Goal: Task Accomplishment & Management: Complete application form

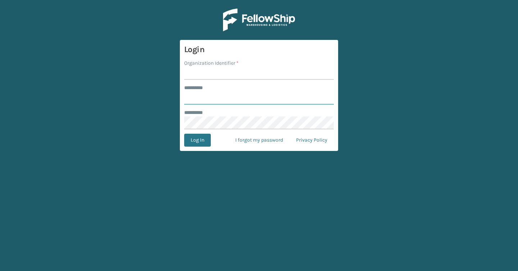
type input "*******"
click at [195, 72] on input "Organization Identifier *" at bounding box center [259, 73] width 150 height 13
type input "Brightech"
click at [195, 138] on button "Log In" at bounding box center [197, 140] width 27 height 13
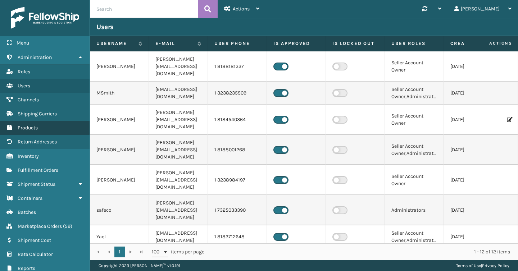
click at [37, 129] on span "Products" at bounding box center [28, 128] width 20 height 6
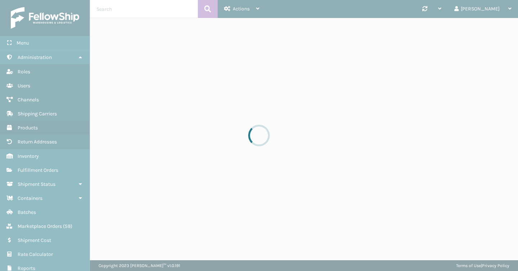
click at [122, 9] on div at bounding box center [259, 135] width 518 height 271
click at [126, 11] on div at bounding box center [259, 135] width 518 height 271
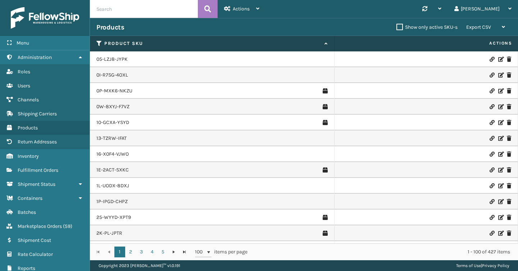
click at [126, 11] on input "text" at bounding box center [144, 9] width 108 height 18
paste input "TL-ANTA-BLK"
type input "TL-ANTA-BLK"
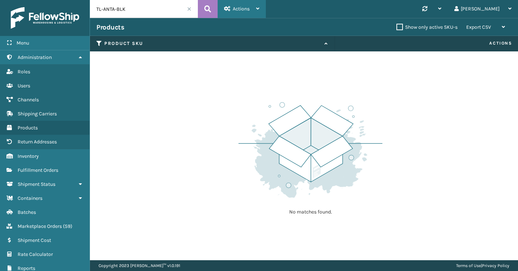
click at [257, 7] on icon at bounding box center [257, 8] width 3 height 5
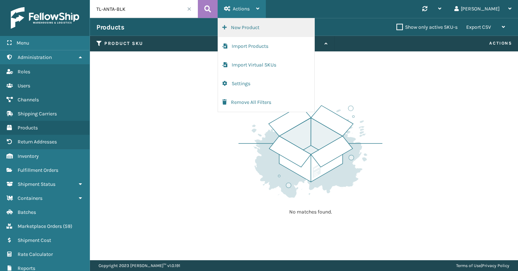
click at [246, 31] on button "New Product" at bounding box center [266, 27] width 96 height 19
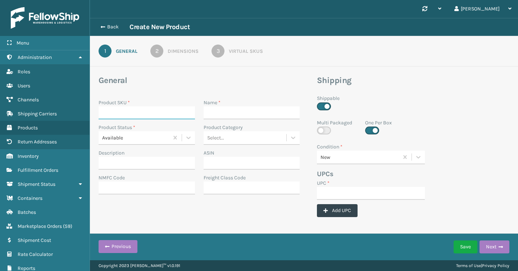
click at [142, 116] on input "Product SKU *" at bounding box center [147, 113] width 96 height 13
paste input "TL-ANTA-BLK"
type input "TL-ANTA-BLK"
click at [236, 108] on input "Name *" at bounding box center [252, 113] width 96 height 13
paste input "TL-ANTA-BLK"
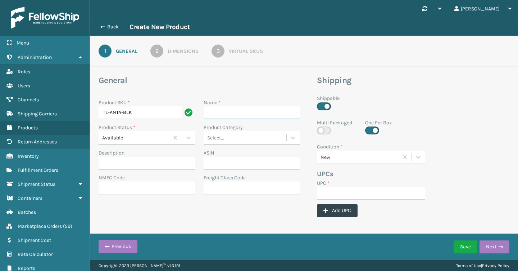
type input "TL-ANTA-BLK"
click at [243, 110] on input "TL-ANTA-BLK" at bounding box center [245, 113] width 83 height 13
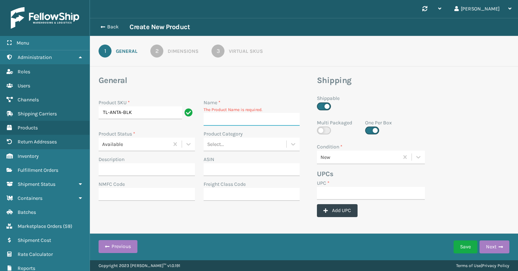
paste input "[PERSON_NAME] LED [PERSON_NAME]"
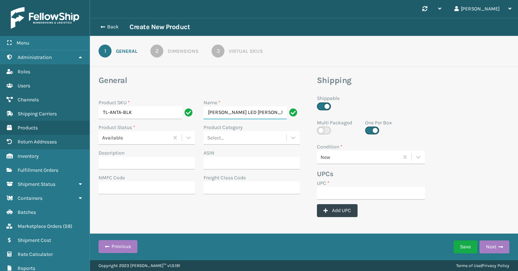
type input "[PERSON_NAME] LED [PERSON_NAME]"
click at [273, 82] on h3 "General" at bounding box center [199, 80] width 201 height 11
click at [325, 193] on input "UPC *" at bounding box center [371, 193] width 108 height 13
paste input "850068315444"
type input "850068315444"
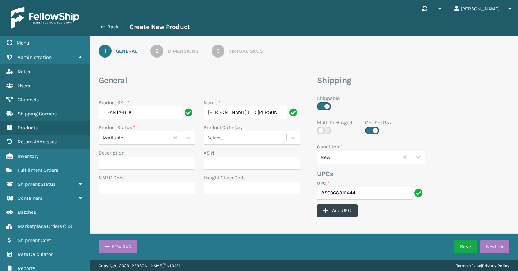
click at [443, 174] on div "UPCs" at bounding box center [400, 174] width 175 height 11
click at [490, 250] on button "Next" at bounding box center [495, 247] width 30 height 13
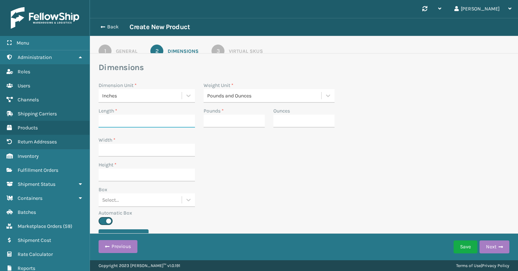
click at [139, 122] on input "Length *" at bounding box center [147, 121] width 96 height 13
type input "13"
click at [127, 150] on input "Width *" at bounding box center [147, 150] width 96 height 13
type input "13"
click at [123, 178] on input "Height *" at bounding box center [147, 175] width 96 height 13
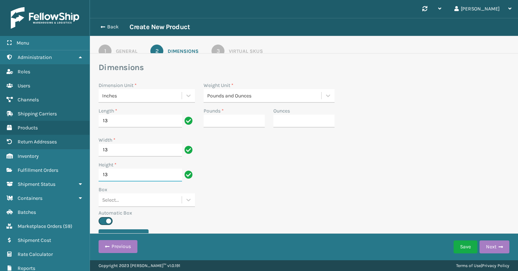
type input "13"
click at [236, 121] on input "Pounds *" at bounding box center [234, 121] width 61 height 13
type input "6"
type input "14"
type input "6"
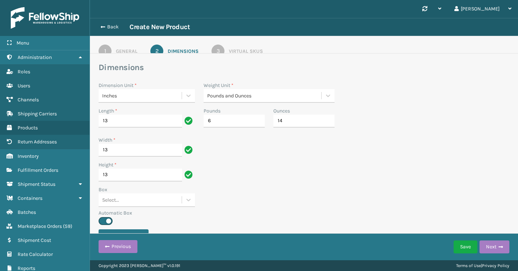
click at [359, 137] on div "Width * 13" at bounding box center [304, 148] width 420 height 25
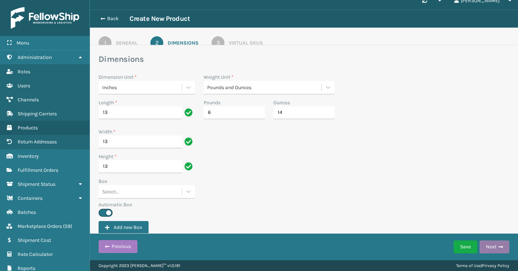
click at [486, 247] on button "Next" at bounding box center [495, 247] width 30 height 13
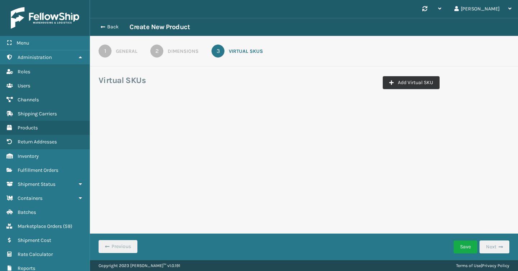
click at [390, 83] on icon "button" at bounding box center [391, 82] width 4 height 5
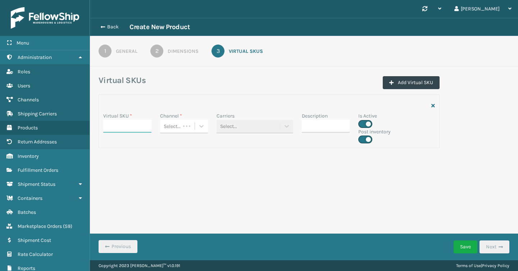
click at [113, 124] on input "Virtual SKU *" at bounding box center [127, 126] width 48 height 13
paste input "850068315444"
type input "850068315444"
click at [113, 124] on input "850068315444" at bounding box center [120, 126] width 35 height 13
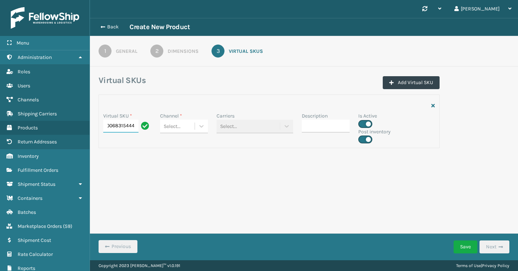
click at [113, 124] on input "850068315444" at bounding box center [120, 126] width 35 height 13
paste input "TL-ANTA-BLK"
type input "TL-ANTA-BLK"
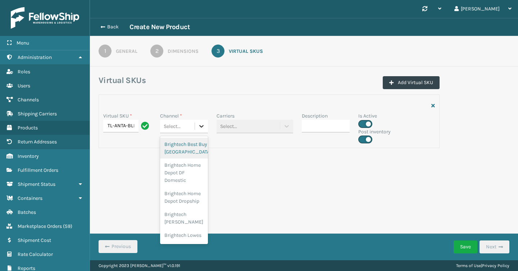
click at [202, 132] on div at bounding box center [201, 126] width 13 height 13
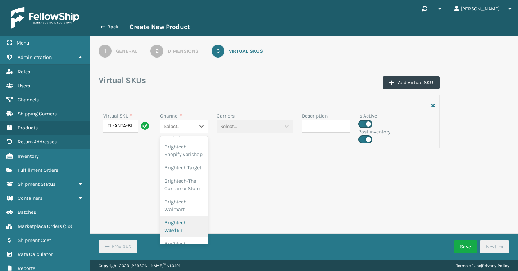
click at [187, 216] on div "Brightech Wayfair" at bounding box center [184, 226] width 48 height 21
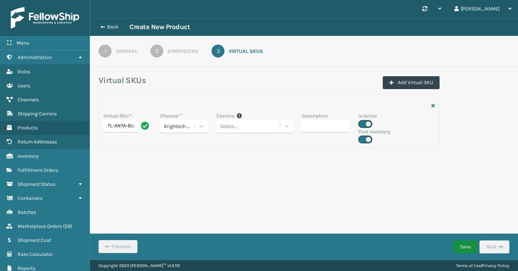
click at [466, 249] on button "Save" at bounding box center [466, 247] width 24 height 13
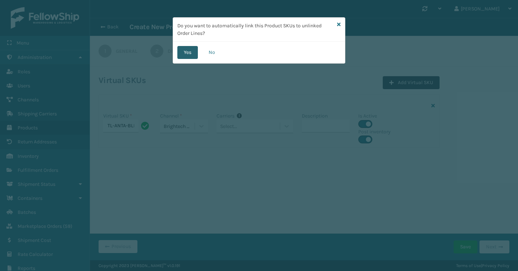
click at [187, 52] on button "Yes" at bounding box center [187, 52] width 21 height 13
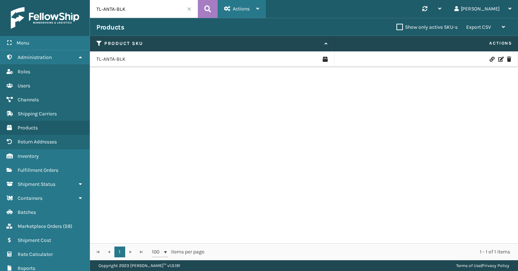
click at [254, 10] on div "Actions" at bounding box center [241, 9] width 35 height 18
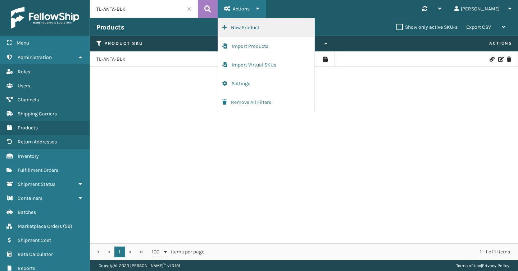
click at [241, 31] on button "New Product" at bounding box center [266, 27] width 96 height 19
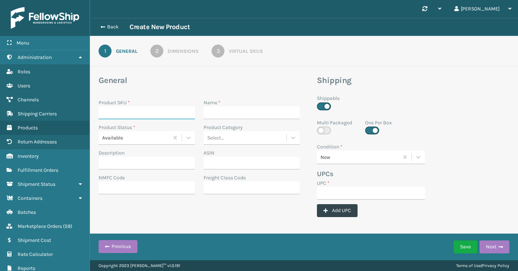
click at [164, 113] on input "Product SKU *" at bounding box center [147, 113] width 96 height 13
paste input "TL-ANTA-CRME"
type input "TL-ANTA-CRME"
click at [230, 111] on input "Name *" at bounding box center [252, 113] width 96 height 13
paste input "[PERSON_NAME] LED Desk Lamp - Cream"
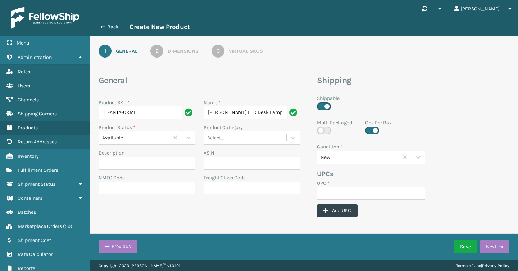
type input "[PERSON_NAME] LED Desk Lamp - Cream"
click at [330, 193] on input "UPC *" at bounding box center [371, 193] width 108 height 13
paste input "850068315437"
type input "850068315437"
click at [474, 181] on div "UPC * 850068315437 Add UPC" at bounding box center [400, 201] width 175 height 42
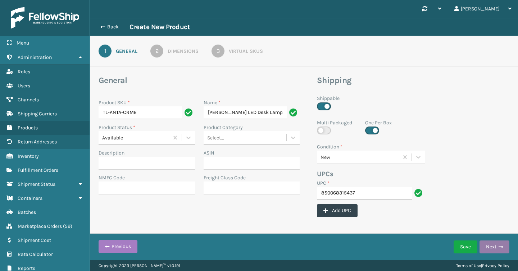
click at [487, 246] on button "Next" at bounding box center [495, 247] width 30 height 13
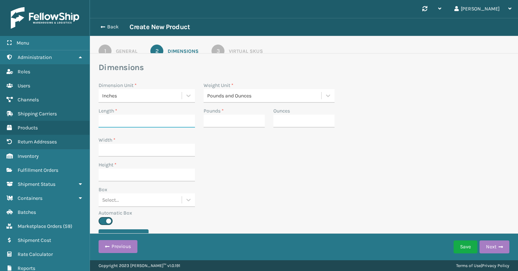
click at [171, 126] on input "Length *" at bounding box center [147, 121] width 96 height 13
type input "13"
click at [146, 152] on input "Width *" at bounding box center [147, 150] width 96 height 13
type input "13"
click at [141, 175] on input "Height *" at bounding box center [147, 175] width 96 height 13
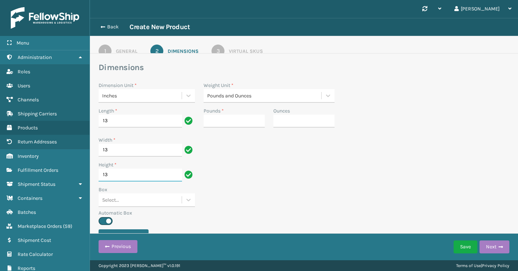
type input "13"
click at [227, 125] on input "Pounds *" at bounding box center [234, 121] width 61 height 13
click at [250, 165] on div "Height * 13" at bounding box center [304, 173] width 420 height 25
type input "6"
type input "14"
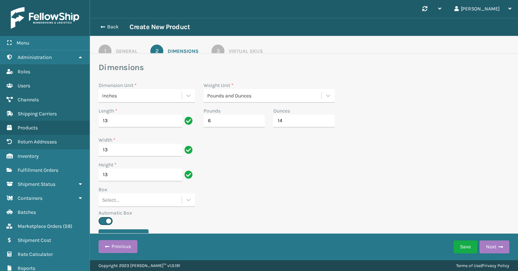
scroll to position [8, 0]
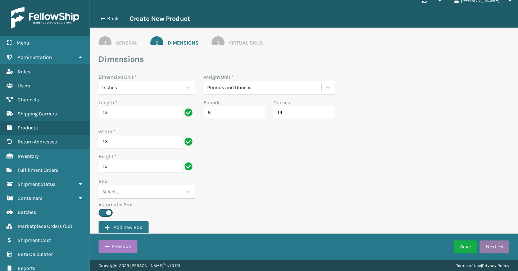
click at [489, 243] on button "Next" at bounding box center [495, 247] width 30 height 13
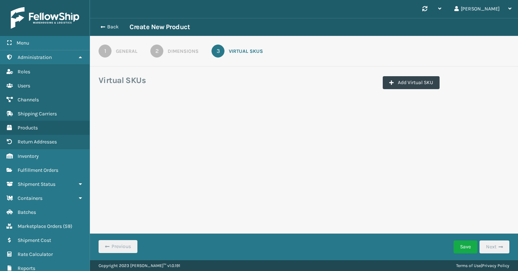
scroll to position [0, 0]
click at [413, 81] on button "Add Virtual SKU" at bounding box center [411, 82] width 57 height 13
click at [131, 124] on input "Virtual SKU *" at bounding box center [127, 126] width 48 height 13
paste input "850068315437"
type input "850068315437"
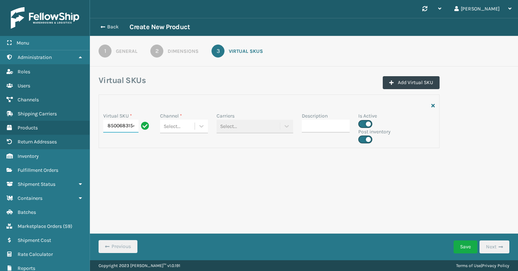
scroll to position [0, 7]
click at [123, 127] on input "850068315437" at bounding box center [120, 126] width 35 height 13
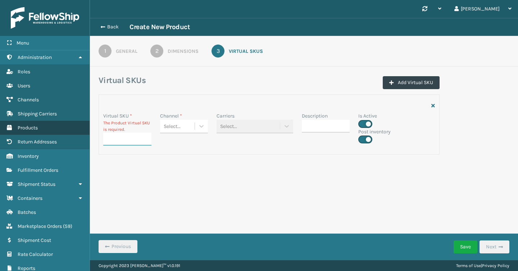
paste input "TL-ANTA-BLK"
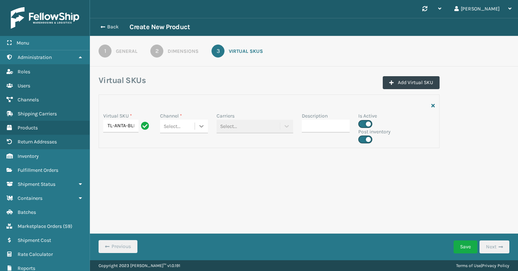
click at [201, 128] on icon at bounding box center [201, 126] width 7 height 7
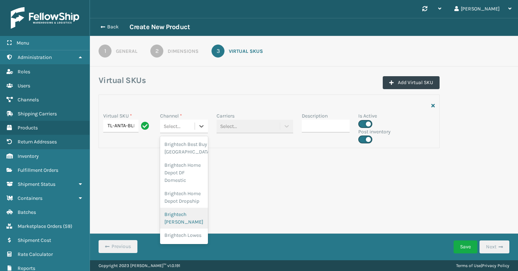
scroll to position [388, 0]
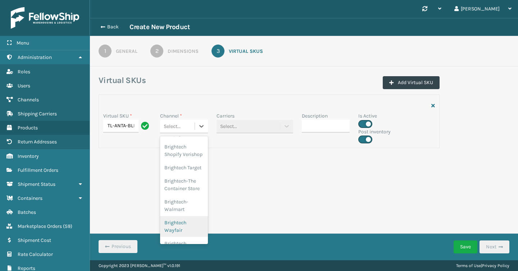
click at [183, 216] on div "Brightech Wayfair" at bounding box center [184, 226] width 48 height 21
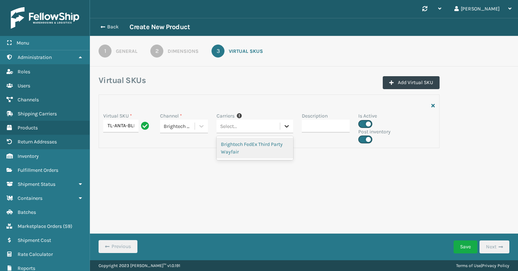
click at [287, 130] on icon at bounding box center [286, 126] width 7 height 7
click at [336, 171] on form "Virtual SKUs Add Virtual SKU Virtual SKU * TL-ANTA-BLK Channel * Brightech Wayf…" at bounding box center [304, 127] width 428 height 104
click at [470, 246] on button "Save" at bounding box center [466, 247] width 24 height 13
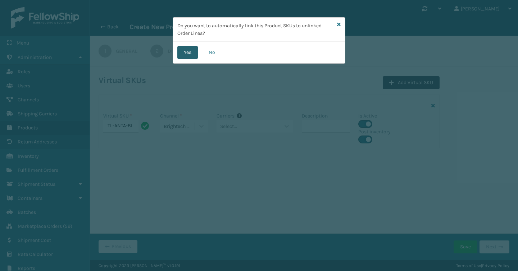
click at [187, 54] on button "Yes" at bounding box center [187, 52] width 21 height 13
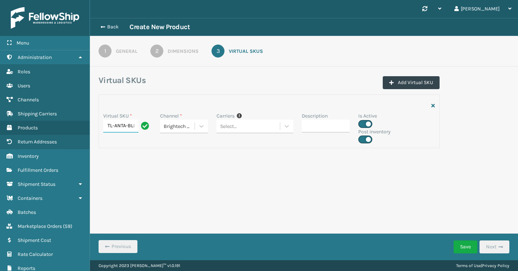
click at [126, 128] on input "TL-ANTA-BLK" at bounding box center [120, 126] width 35 height 13
click at [131, 128] on input "TL-ANTA-BLK" at bounding box center [120, 126] width 35 height 13
click at [109, 131] on input "TL-ANTA-BLK" at bounding box center [120, 126] width 35 height 13
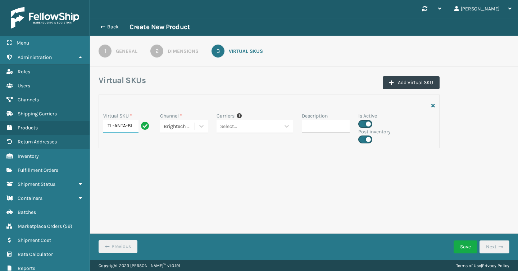
click at [109, 131] on input "TL-ANTA-BLK" at bounding box center [120, 126] width 35 height 13
paste input "CRME"
type input "TL-ANTA-CRME"
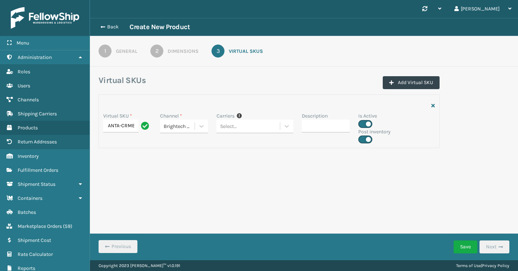
scroll to position [0, 0]
click at [174, 54] on div "Dimensions" at bounding box center [183, 51] width 31 height 8
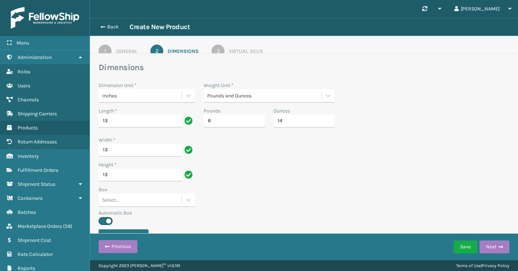
click at [110, 51] on div "1" at bounding box center [105, 51] width 13 height 13
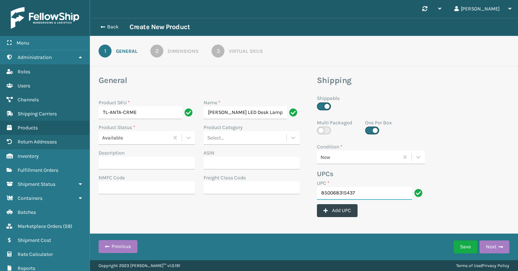
click at [357, 194] on input "850068315437" at bounding box center [364, 193] width 95 height 13
click at [379, 215] on div "UPC * 850068315437 Add UPC" at bounding box center [371, 201] width 117 height 42
click at [245, 47] on div "Virtual SKUs" at bounding box center [246, 51] width 34 height 8
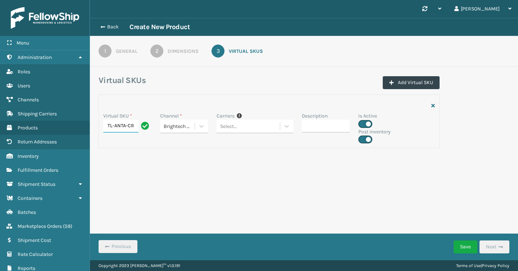
click at [122, 128] on input "TL-ANTA-CRME" at bounding box center [120, 126] width 35 height 13
click at [470, 246] on button "Save" at bounding box center [466, 247] width 24 height 13
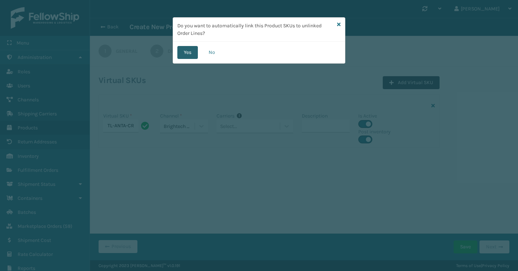
click at [191, 47] on button "Yes" at bounding box center [187, 52] width 21 height 13
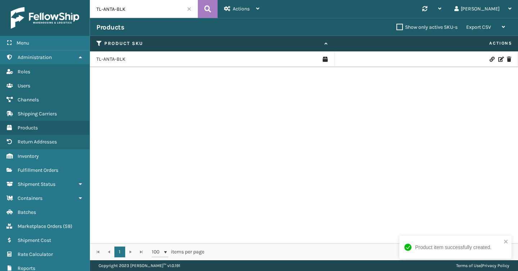
click at [189, 8] on span at bounding box center [189, 9] width 4 height 4
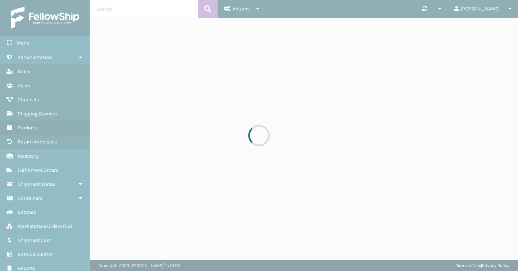
click at [47, 19] on div at bounding box center [259, 135] width 518 height 271
